Goal: Transaction & Acquisition: Subscribe to service/newsletter

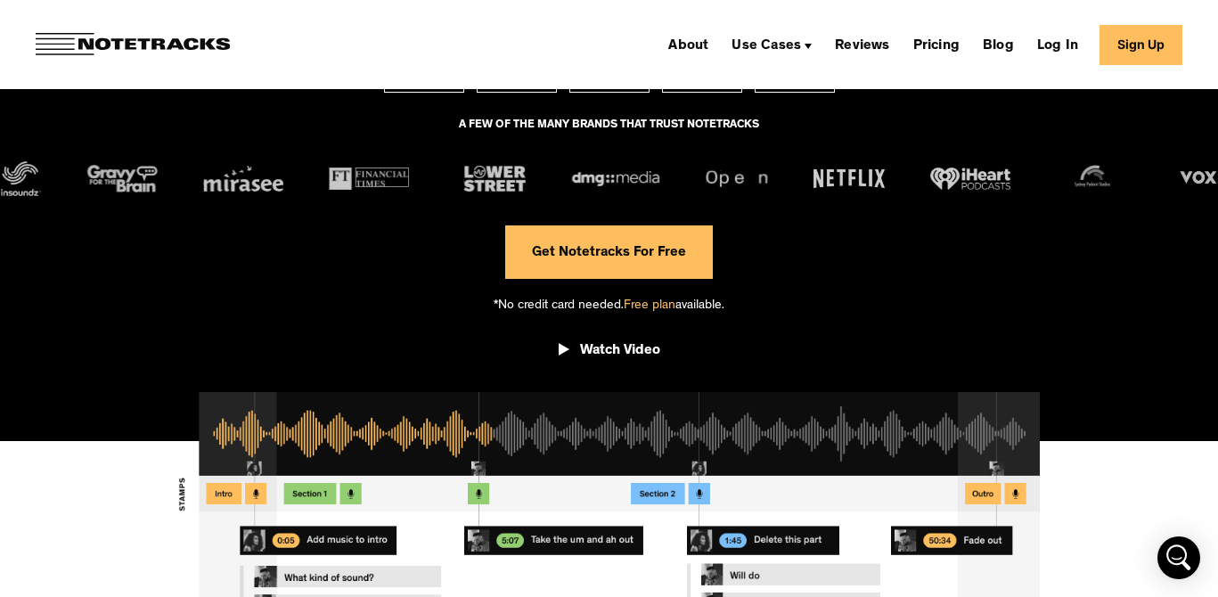
scroll to position [278, 0]
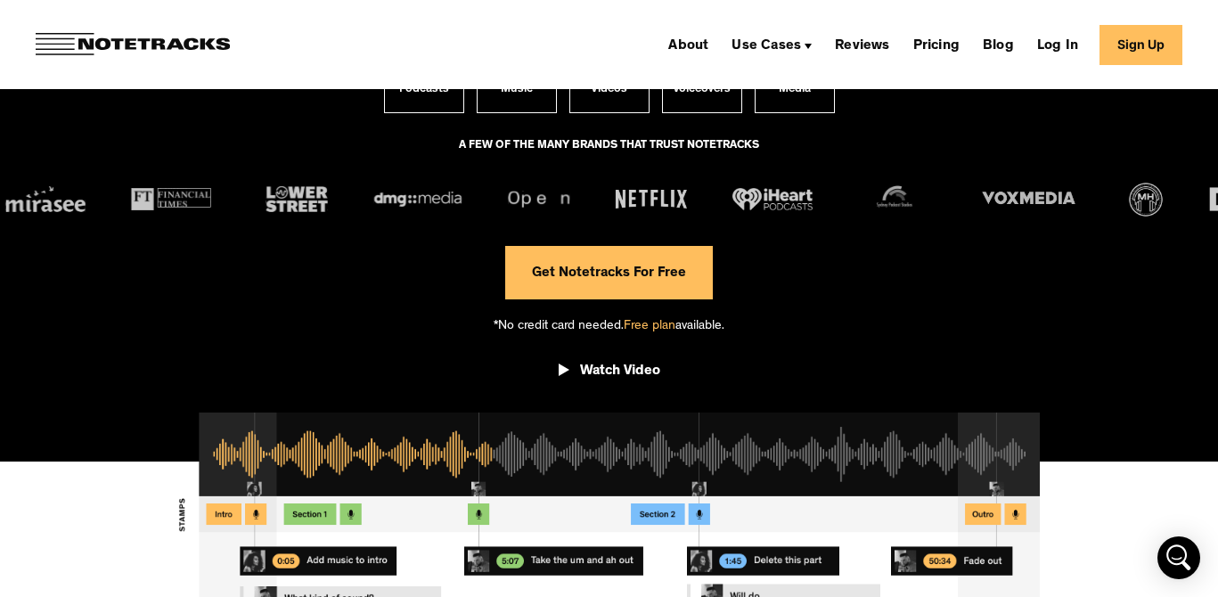
click at [637, 276] on link "Get Notetracks For Free" at bounding box center [609, 272] width 208 height 53
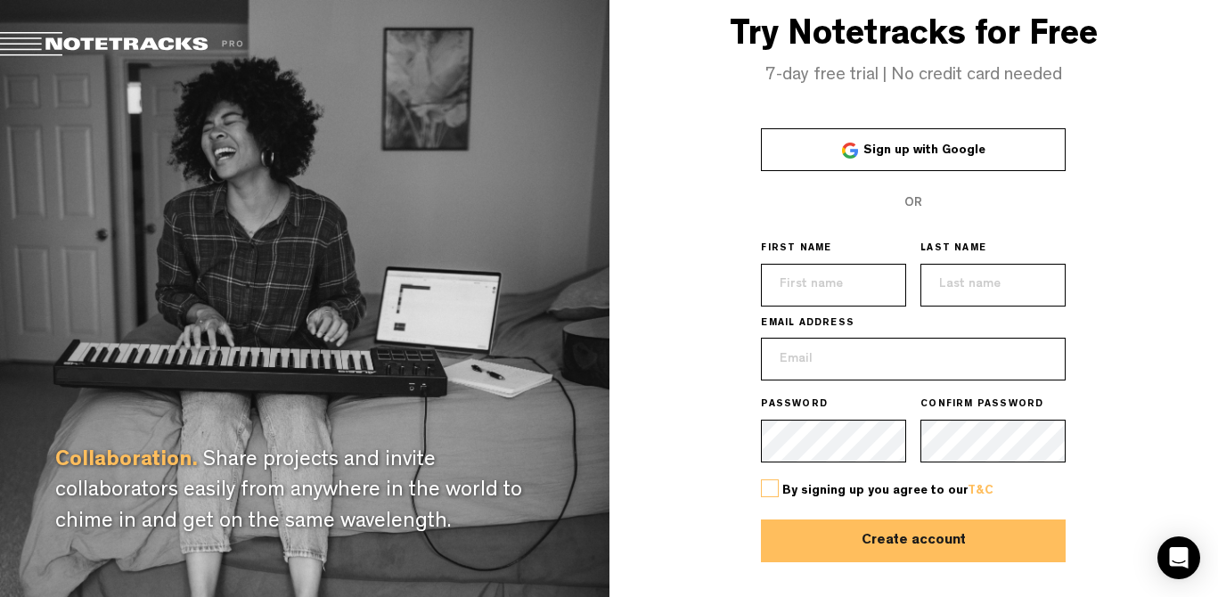
click at [913, 148] on span "Sign up with Google" at bounding box center [924, 150] width 122 height 12
click at [442, 143] on div "Collaboration. Share projects and invite collaborators easily from anywhere in …" at bounding box center [305, 298] width 610 height 597
click at [887, 148] on span "Sign up with Google" at bounding box center [924, 150] width 122 height 12
